Goal: Task Accomplishment & Management: Use online tool/utility

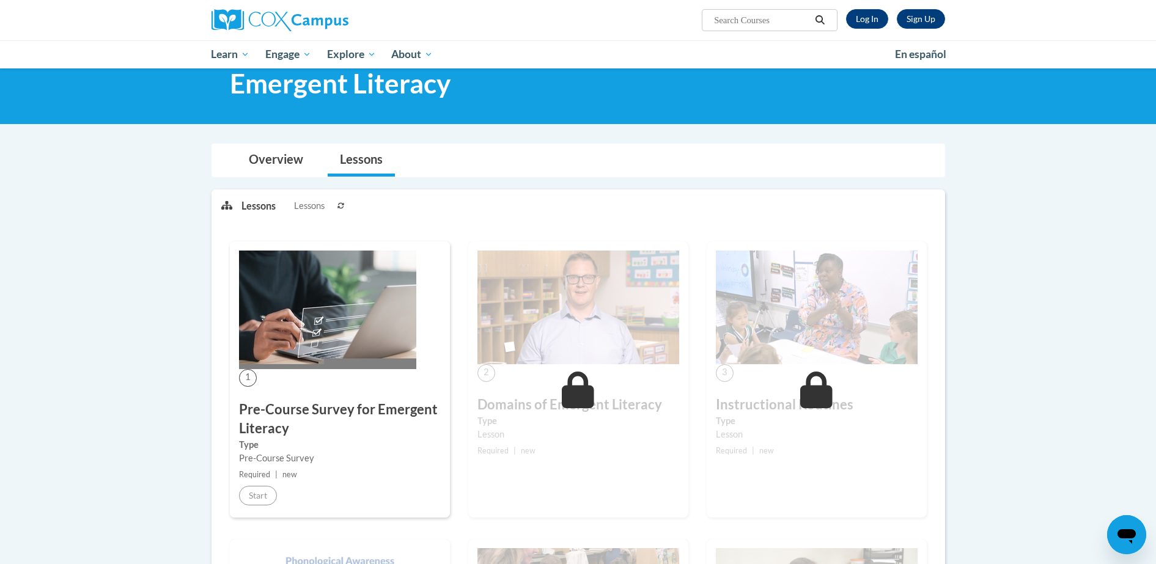
scroll to position [57, 0]
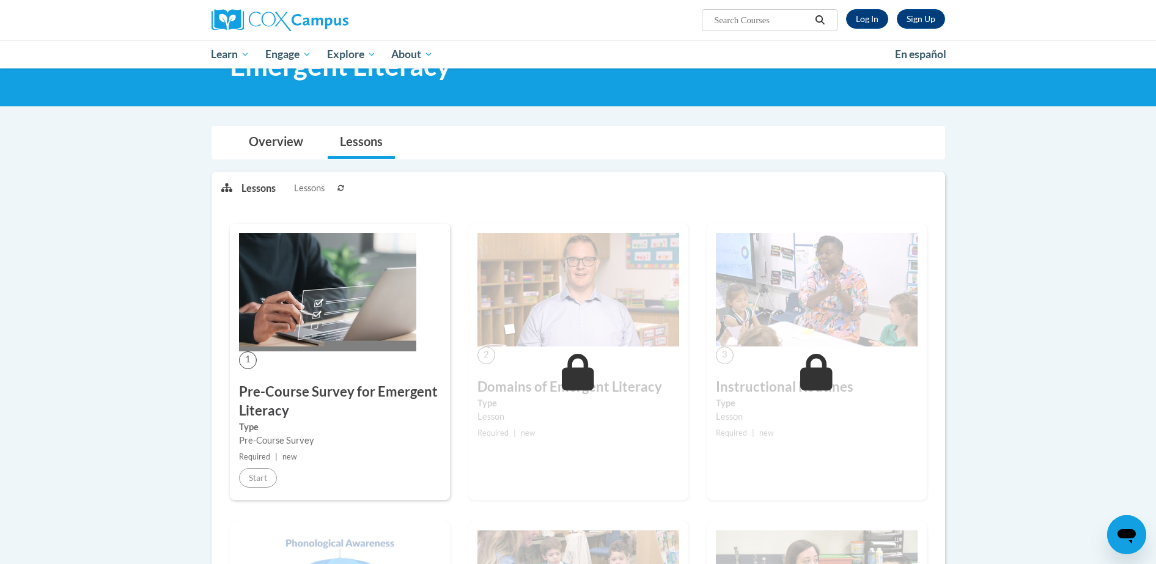
click at [266, 435] on div "Pre-Course Survey" at bounding box center [340, 440] width 202 height 13
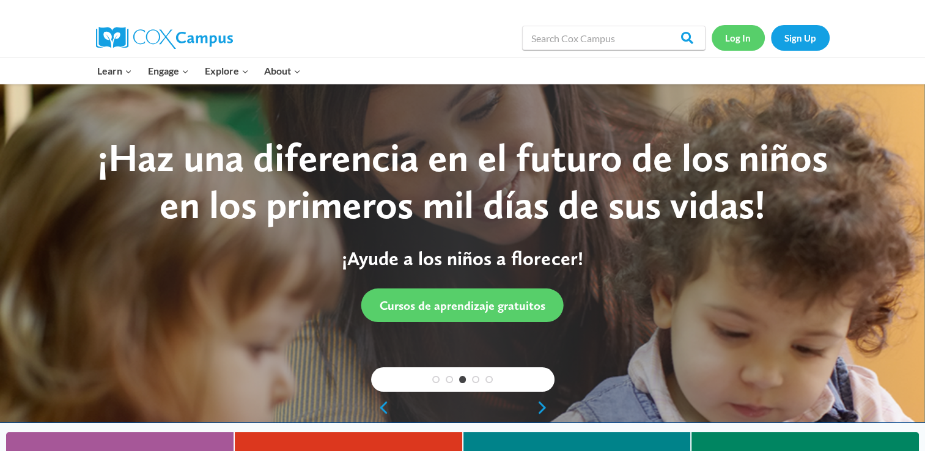
click at [732, 29] on link "Log In" at bounding box center [737, 37] width 53 height 25
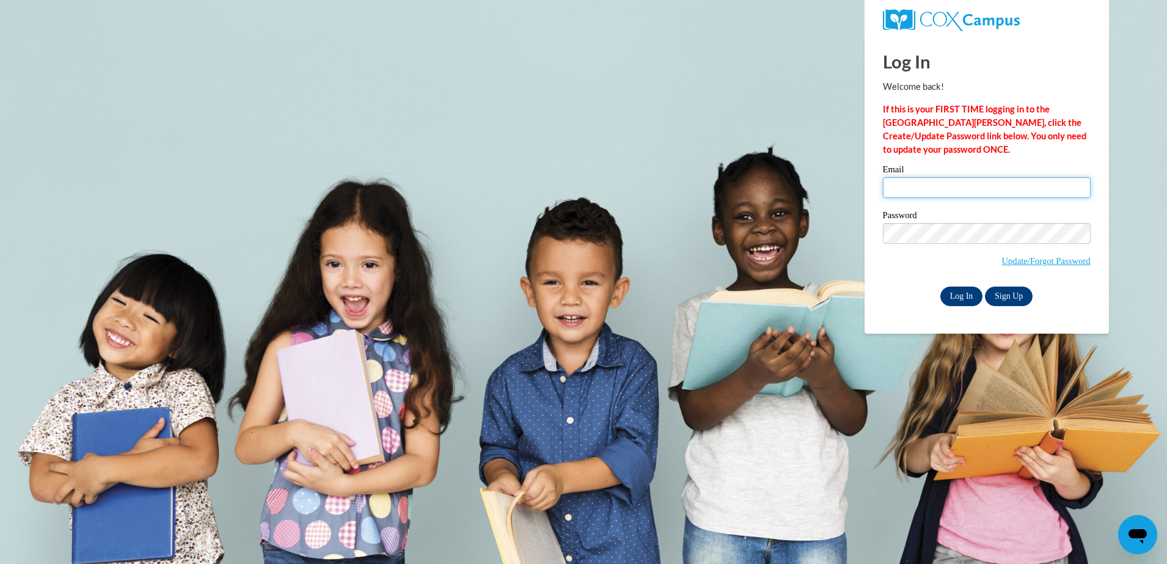
type input "smithjaliyah25@icloud.com"
click at [963, 293] on input "Log In" at bounding box center [962, 297] width 43 height 20
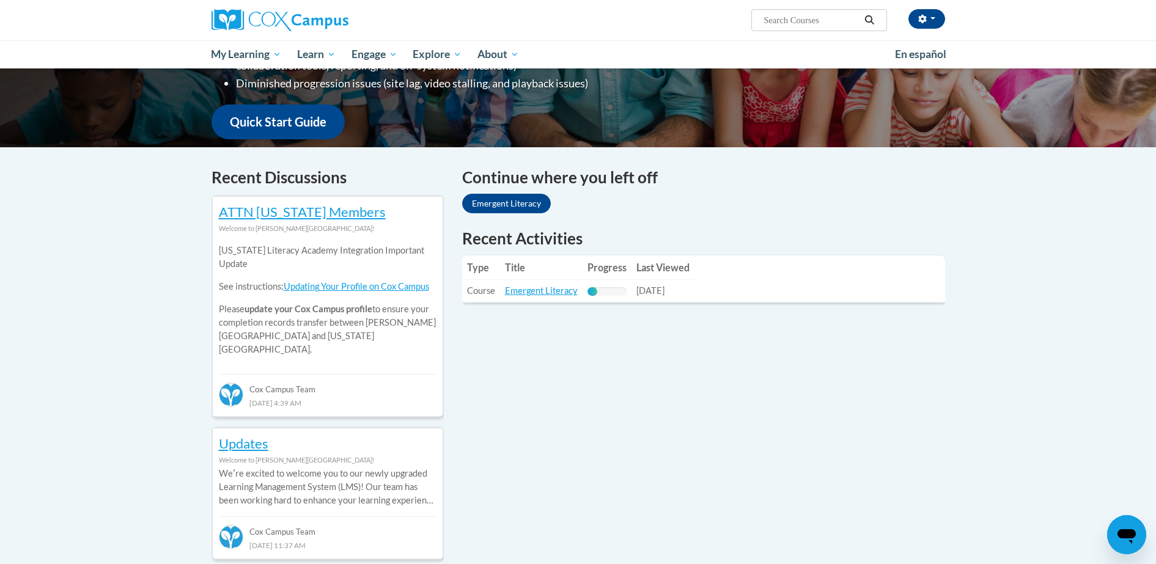
scroll to position [306, 0]
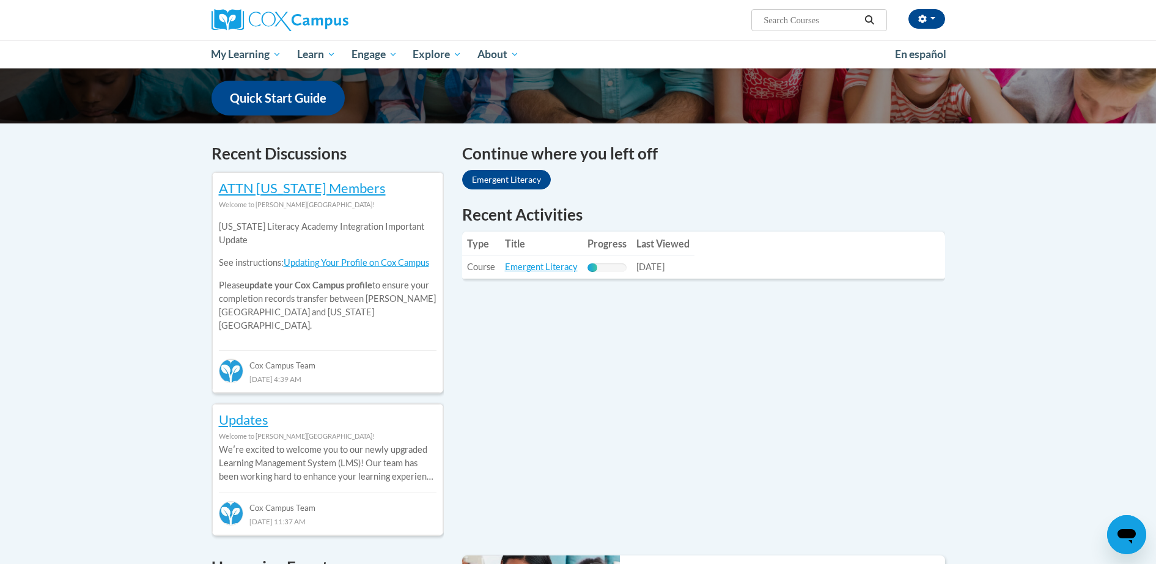
click at [568, 260] on td "Title: Emergent Literacy" at bounding box center [541, 267] width 83 height 23
click at [570, 265] on link "Emergent Literacy" at bounding box center [541, 267] width 73 height 10
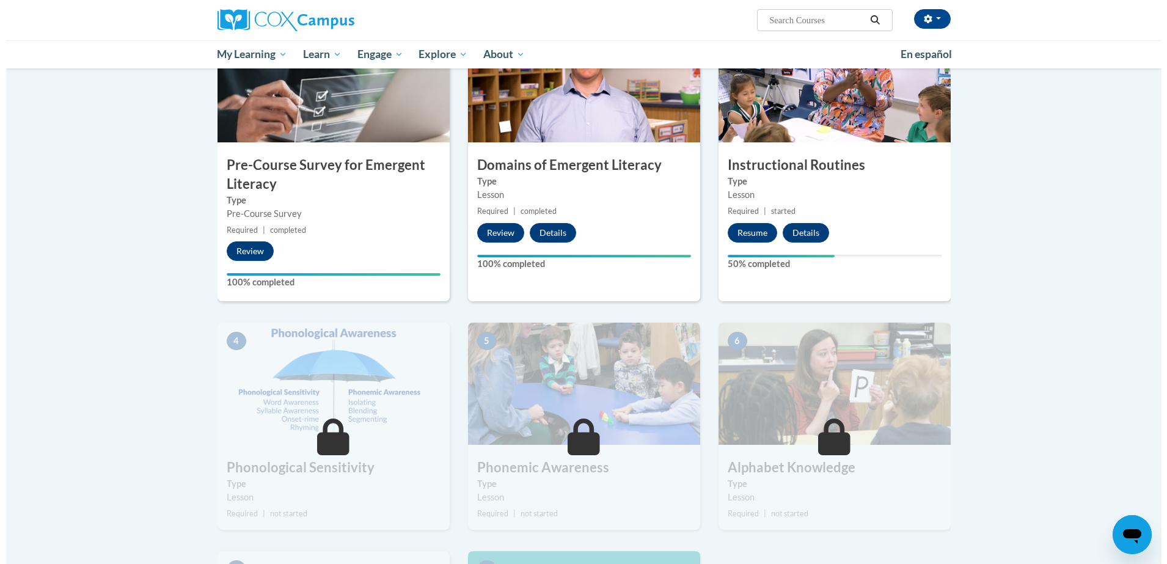
scroll to position [336, 0]
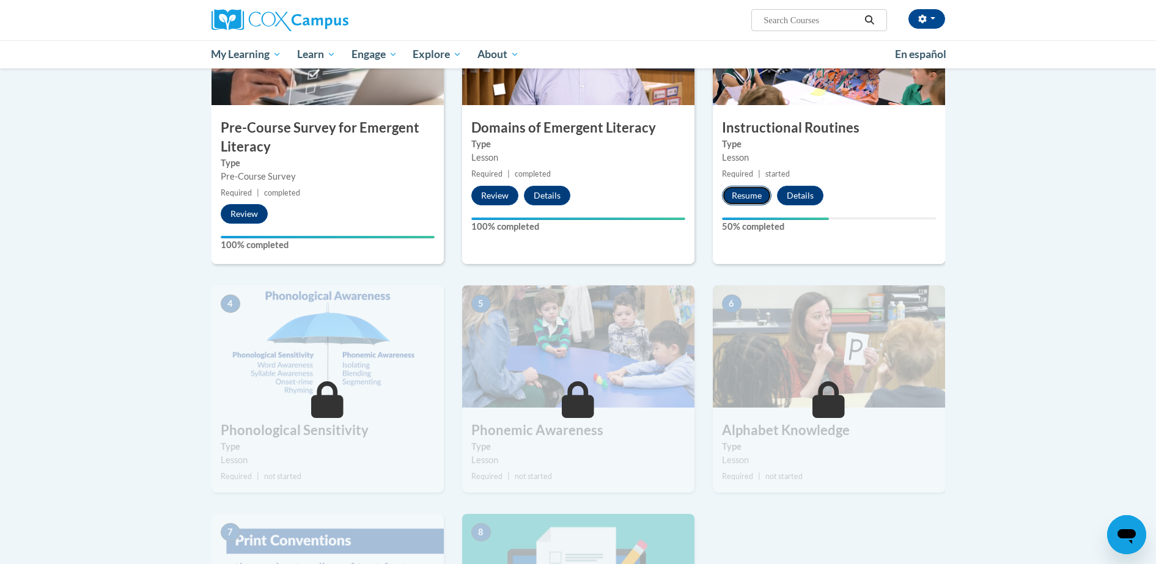
click at [759, 197] on button "Resume" at bounding box center [747, 196] width 50 height 20
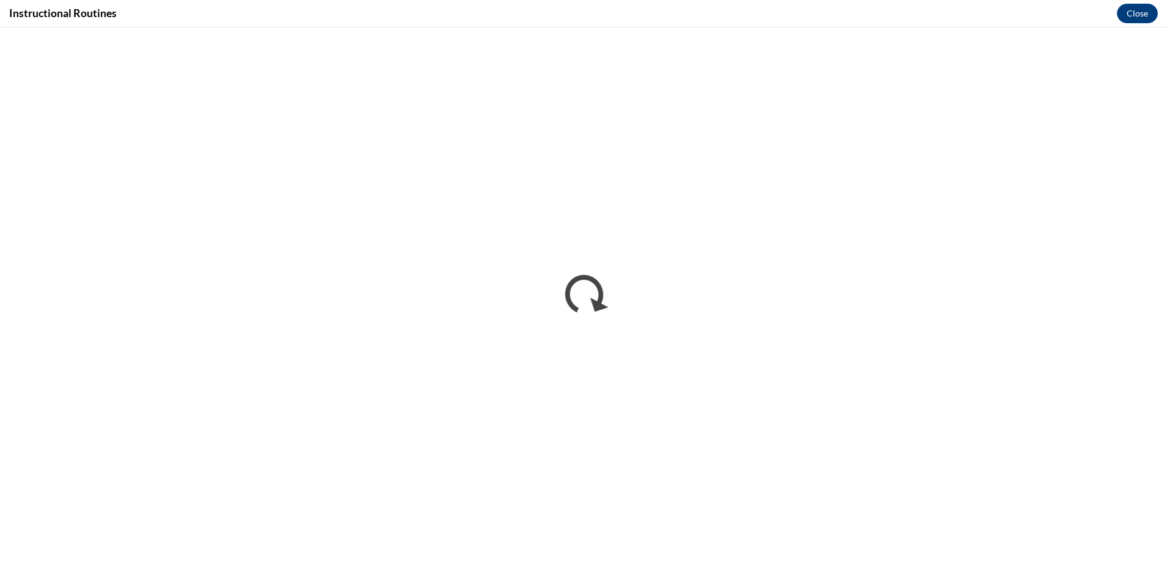
scroll to position [0, 0]
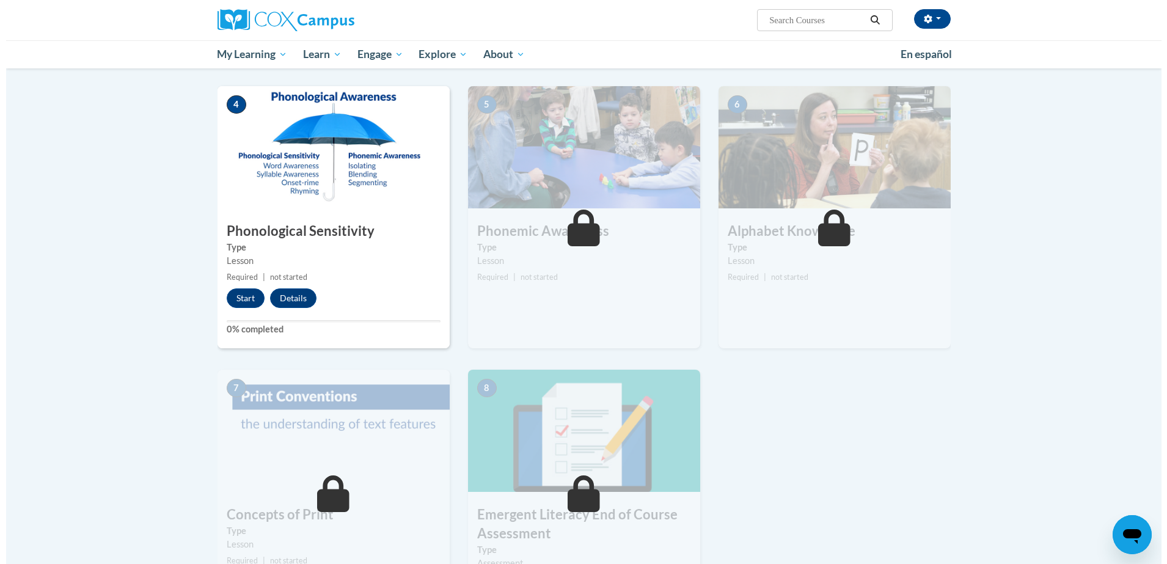
scroll to position [542, 0]
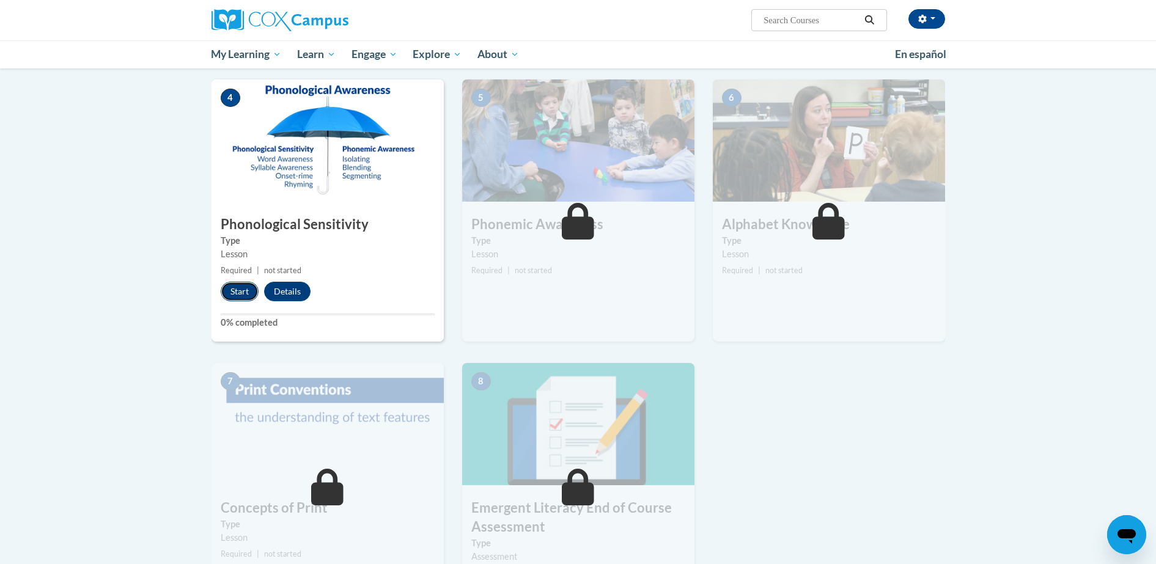
click at [248, 286] on button "Start" at bounding box center [240, 292] width 38 height 20
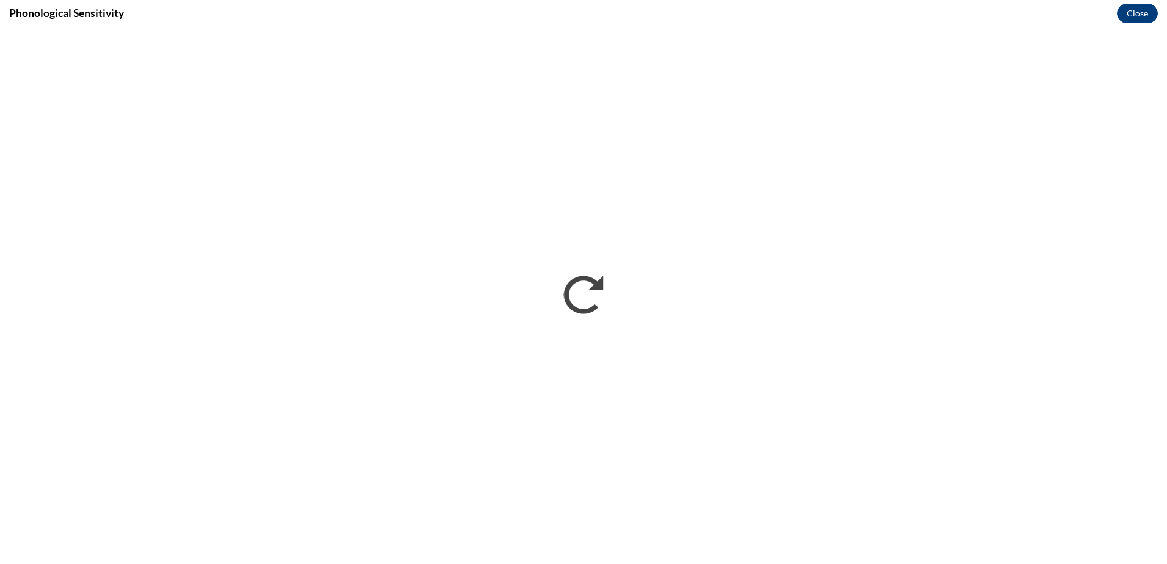
scroll to position [0, 0]
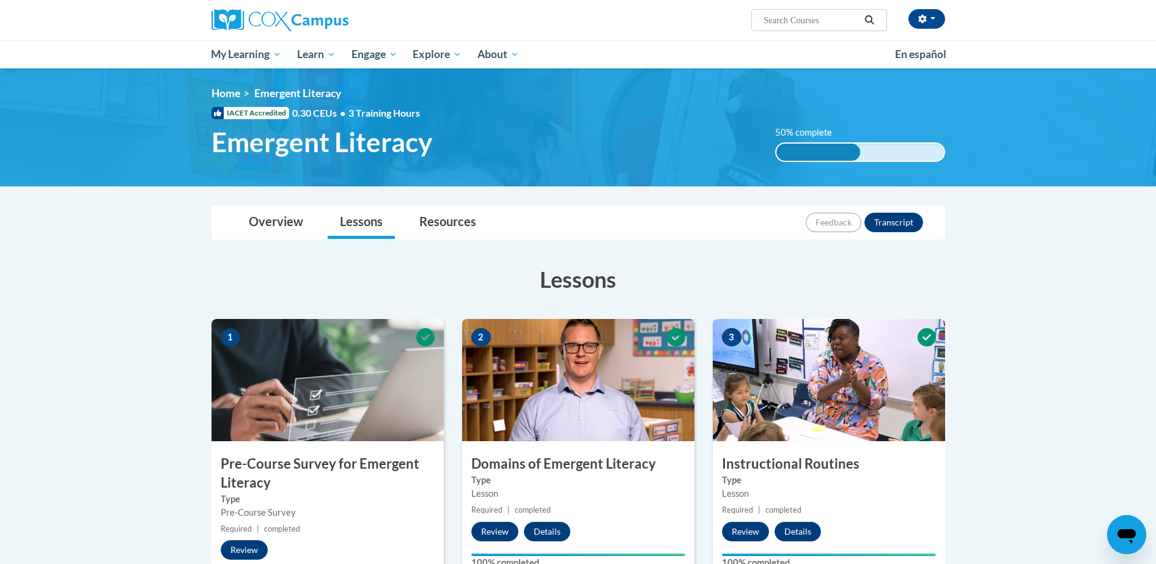
click at [1106, 43] on div "Kimberly Smith (America/New_York UTC-04:00) My Profile Inbox My Transcripts Log…" at bounding box center [578, 34] width 1156 height 68
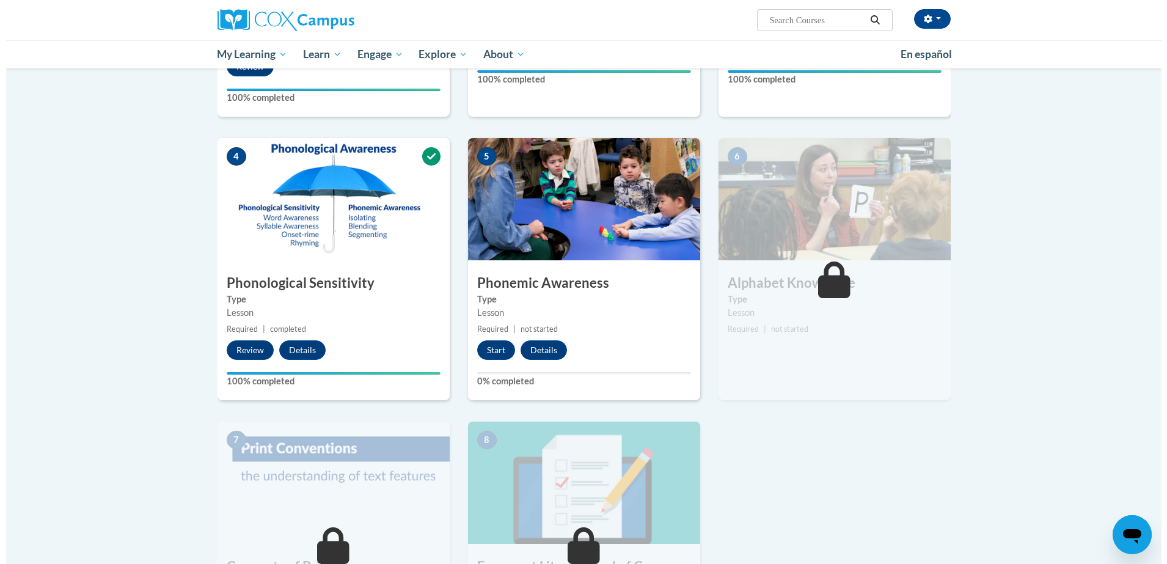
scroll to position [556, 0]
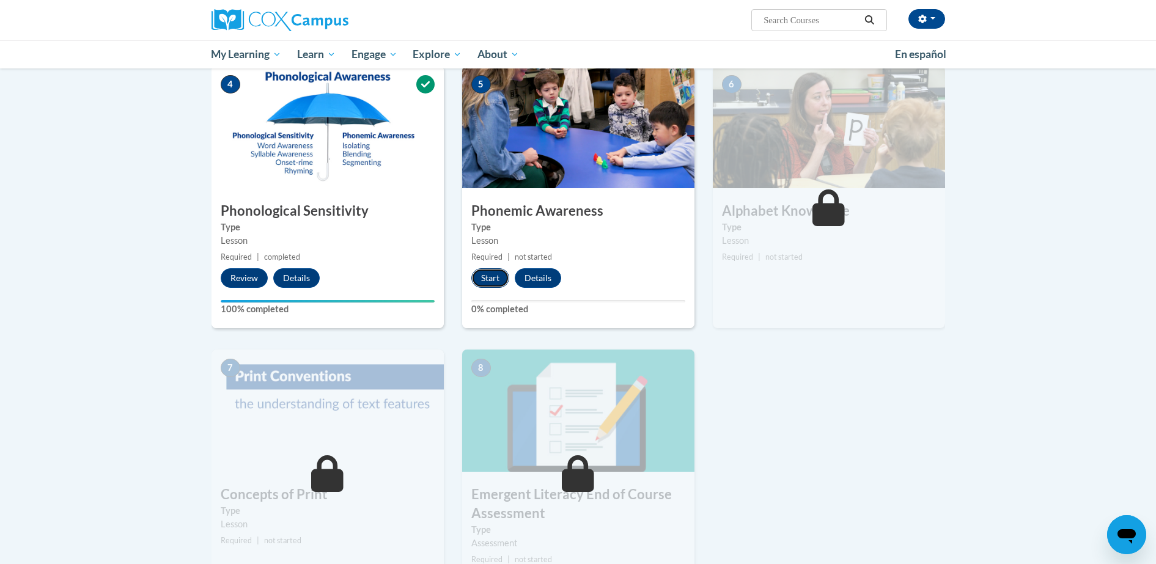
click at [494, 276] on button "Start" at bounding box center [490, 278] width 38 height 20
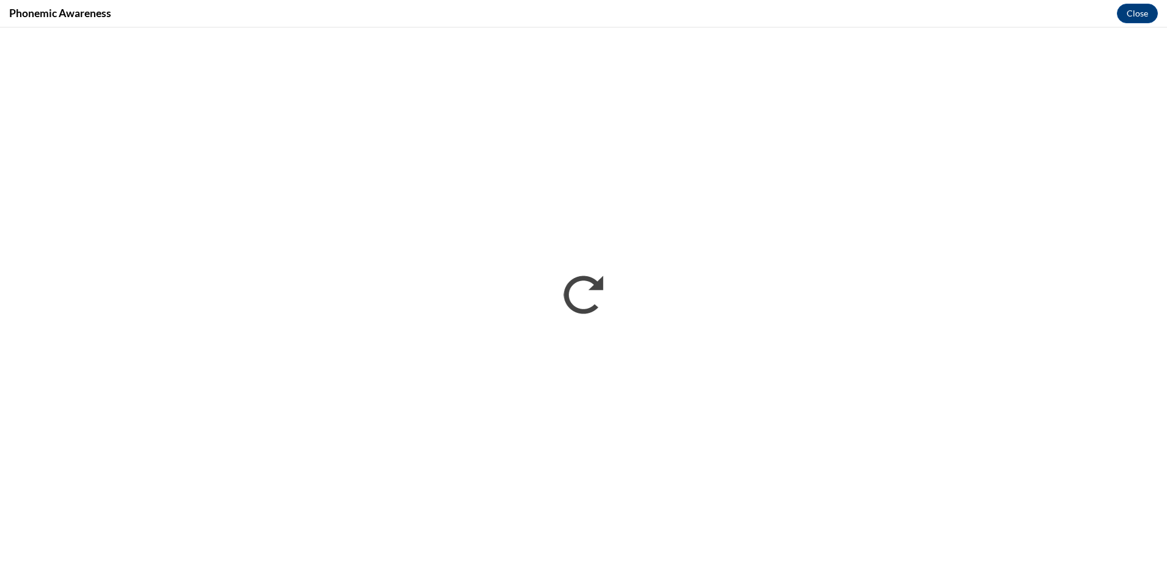
scroll to position [0, 0]
